Goal: Information Seeking & Learning: Learn about a topic

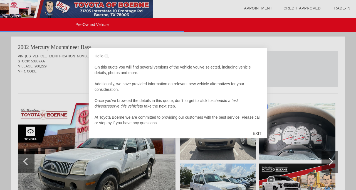
scroll to position [796, 0]
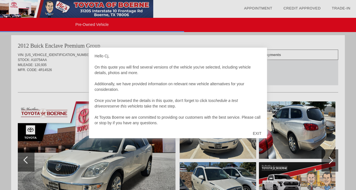
click at [258, 133] on div "EXIT" at bounding box center [257, 133] width 20 height 17
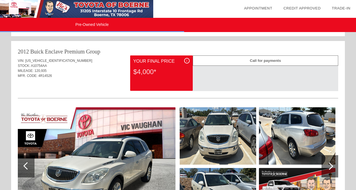
scroll to position [786, 0]
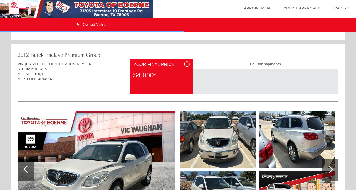
click at [188, 65] on div "i" at bounding box center [187, 64] width 6 height 6
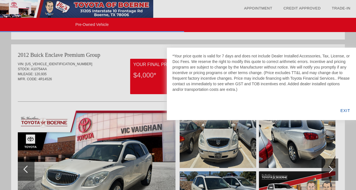
click at [120, 64] on div at bounding box center [178, 95] width 356 height 190
click at [345, 111] on div "EXIT" at bounding box center [344, 110] width 21 height 19
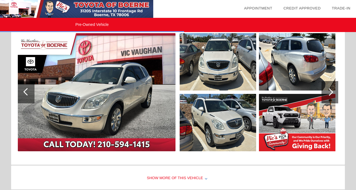
scroll to position [865, 0]
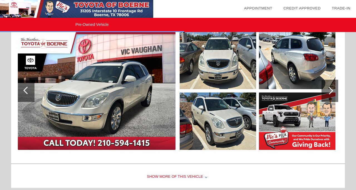
click at [330, 91] on div at bounding box center [329, 91] width 8 height 8
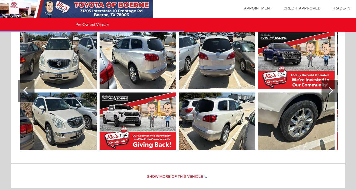
click at [330, 92] on div at bounding box center [329, 91] width 8 height 8
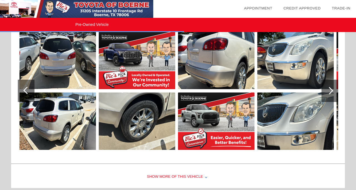
click at [330, 92] on div at bounding box center [329, 91] width 8 height 8
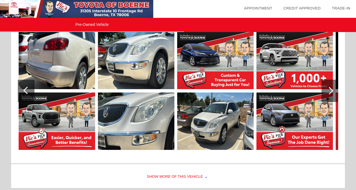
click at [330, 91] on div at bounding box center [329, 91] width 8 height 8
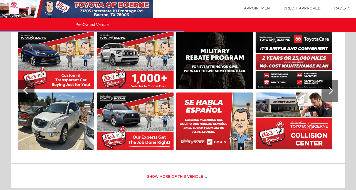
click at [330, 91] on div at bounding box center [329, 91] width 8 height 8
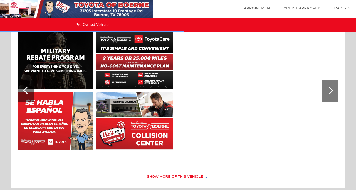
click at [23, 89] on div at bounding box center [26, 90] width 17 height 22
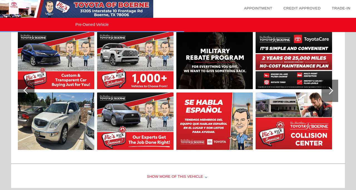
click at [23, 89] on div at bounding box center [26, 90] width 17 height 22
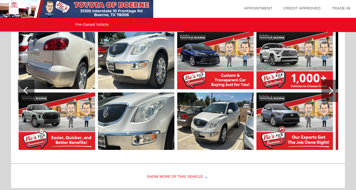
click at [23, 89] on div at bounding box center [26, 90] width 17 height 22
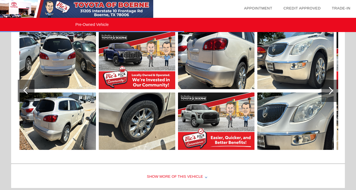
click at [25, 89] on div at bounding box center [27, 90] width 8 height 8
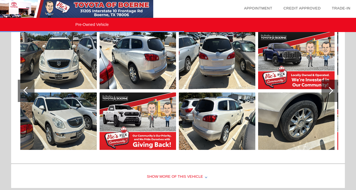
click at [25, 87] on div at bounding box center [26, 90] width 17 height 22
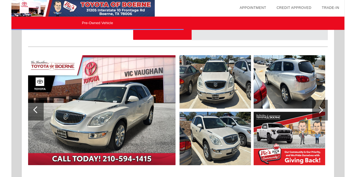
scroll to position [838, 0]
